Goal: Task Accomplishment & Management: Manage account settings

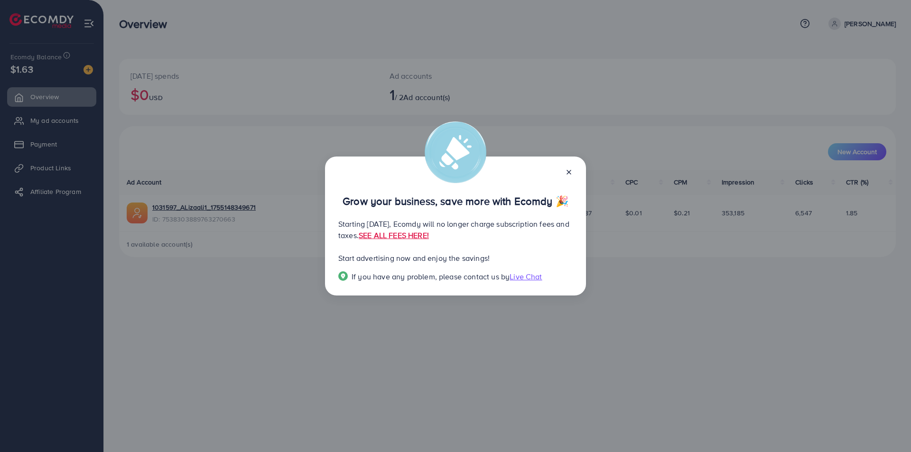
click at [571, 169] on icon at bounding box center [569, 173] width 8 height 8
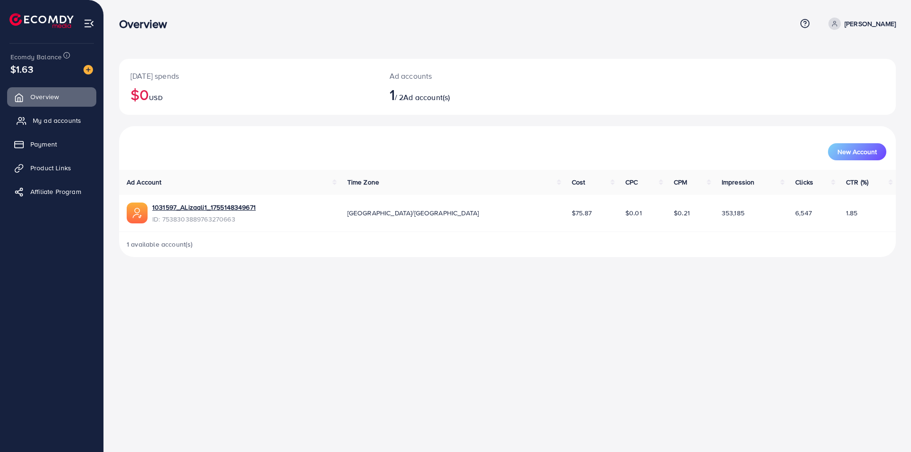
click at [71, 126] on link "My ad accounts" at bounding box center [51, 120] width 89 height 19
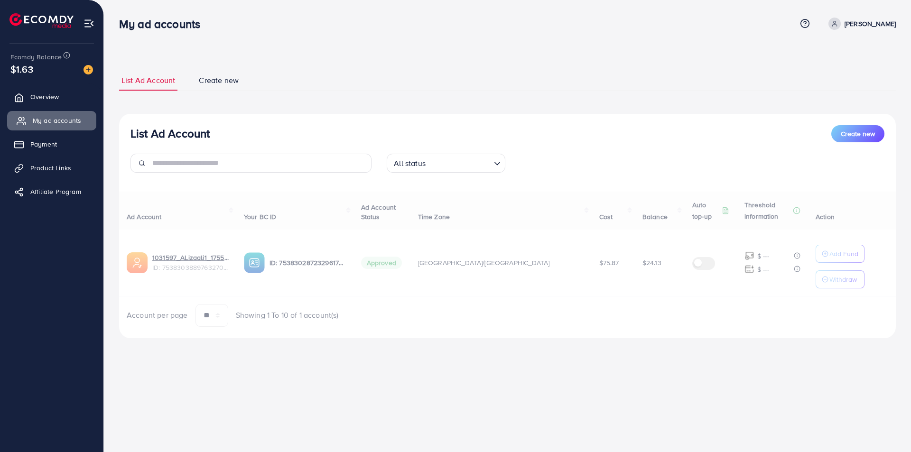
click at [71, 126] on link "My ad accounts" at bounding box center [51, 120] width 89 height 19
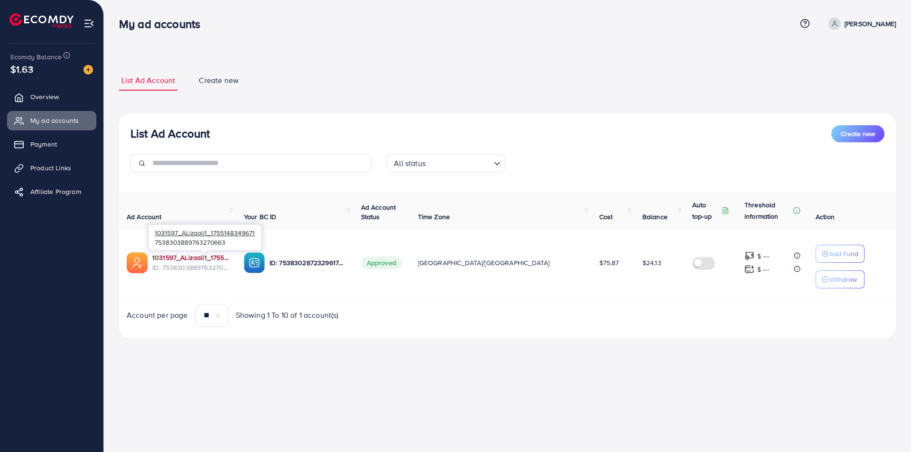
click at [229, 262] on link "1031597_ALizaali1_1755148349671" at bounding box center [190, 257] width 76 height 9
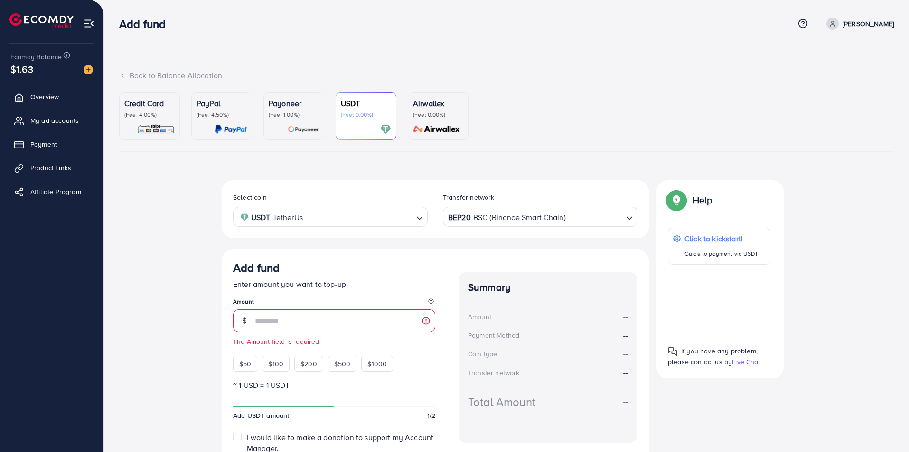
click at [665, 111] on ul "Credit Card (Fee: 4.00%) PayPal (Fee: 4.50%) Payoneer (Fee: 1.00%) USDT (Fee: 0…" at bounding box center [506, 122] width 775 height 59
click at [53, 119] on span "My ad accounts" at bounding box center [57, 120] width 48 height 9
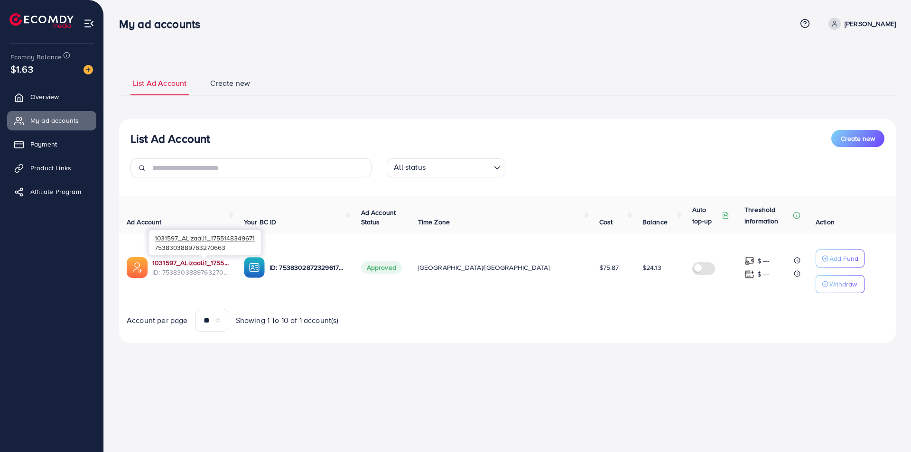
click at [229, 261] on link "1031597_ALizaali1_1755148349671" at bounding box center [190, 262] width 76 height 9
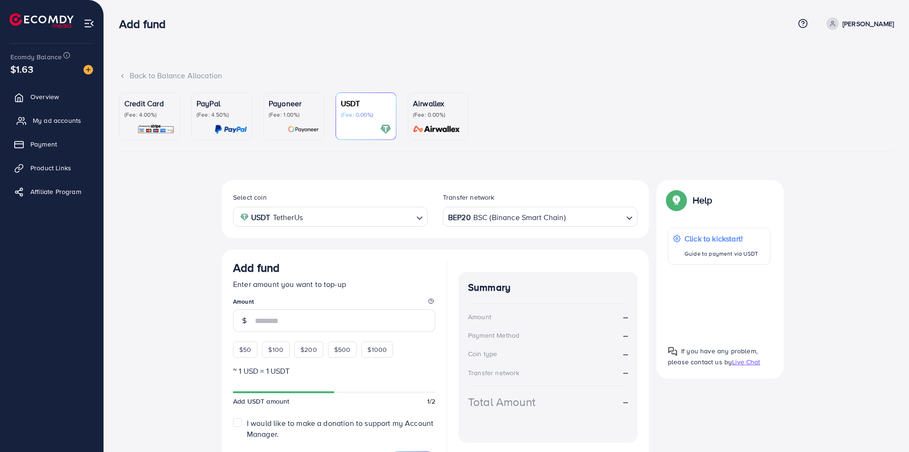
click at [51, 123] on span "My ad accounts" at bounding box center [57, 120] width 48 height 9
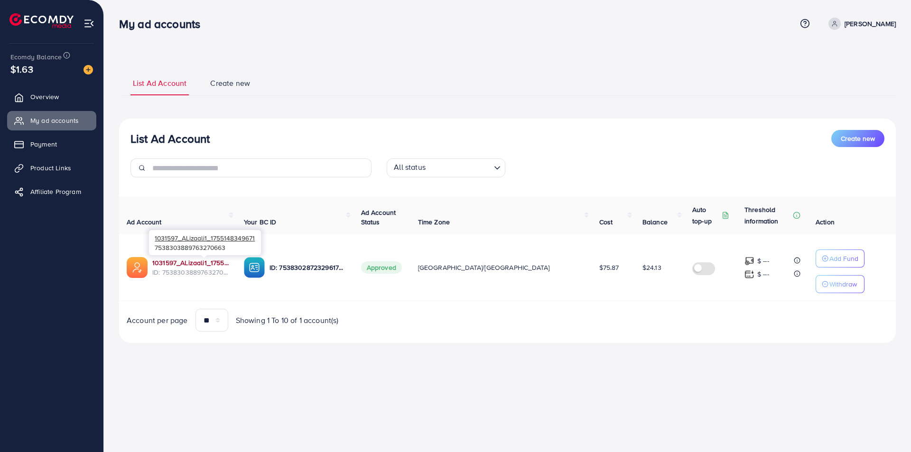
click at [229, 259] on link "1031597_ALizaali1_1755148349671" at bounding box center [190, 262] width 76 height 9
